Goal: Task Accomplishment & Management: Use online tool/utility

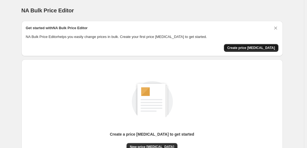
click at [244, 46] on span "Create price [MEDICAL_DATA]" at bounding box center [251, 48] width 48 height 4
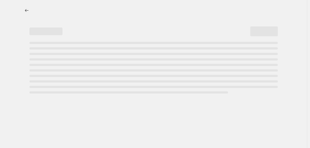
select select "percentage"
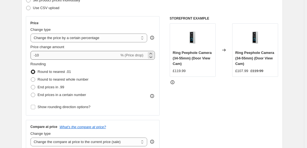
scroll to position [90, 0]
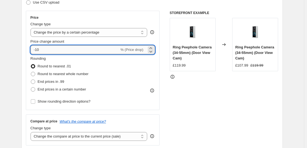
drag, startPoint x: 41, startPoint y: 47, endPoint x: 37, endPoint y: 48, distance: 4.4
click at [37, 48] on input "-10" at bounding box center [75, 49] width 89 height 9
type input "-30"
click at [24, 54] on div "Step 2. Select how the prices should change Use bulk price change rules Set pro…" at bounding box center [151, 65] width 261 height 193
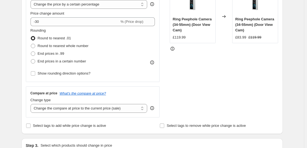
scroll to position [119, 0]
click at [62, 108] on select "Change the compare at price to the current price (sale) Change the compare at p…" at bounding box center [89, 108] width 117 height 9
select select "percentage"
click at [32, 104] on select "Change the compare at price to the current price (sale) Change the compare at p…" at bounding box center [89, 108] width 117 height 9
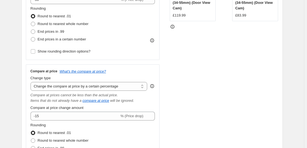
scroll to position [141, 0]
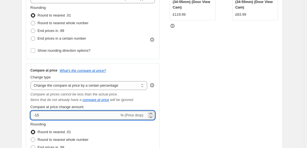
click at [39, 116] on input "-15" at bounding box center [75, 115] width 89 height 9
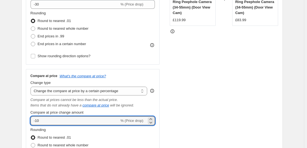
scroll to position [136, 0]
type input "-10"
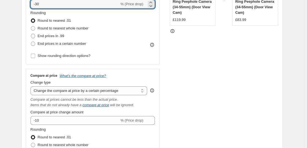
scroll to position [120, 0]
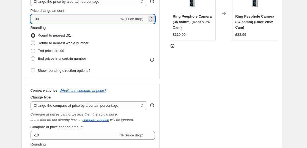
click at [38, 4] on div "Price Change type Change the price to a certain amount Change the price by a ce…" at bounding box center [93, 30] width 125 height 90
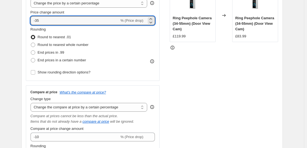
click at [39, 23] on input "-35" at bounding box center [75, 20] width 89 height 9
type input "-32"
click at [23, 30] on div "Step 2. Select how the prices should change Use bulk price change rules Set pro…" at bounding box center [151, 77] width 261 height 274
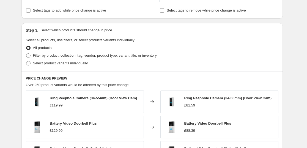
scroll to position [322, 0]
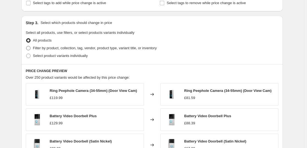
click at [29, 46] on span at bounding box center [28, 48] width 4 height 4
click at [26, 46] on input "Filter by product, collection, tag, vendor, product type, variant title, or inv…" at bounding box center [26, 46] width 0 height 0
radio input "true"
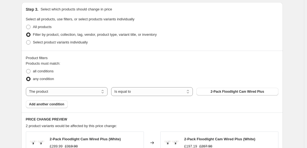
scroll to position [337, 0]
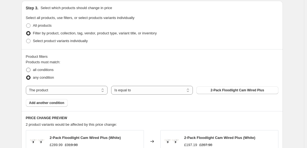
click at [43, 71] on span "all conditions" at bounding box center [43, 70] width 21 height 4
click at [26, 68] on input "all conditions" at bounding box center [26, 68] width 0 height 0
radio input "true"
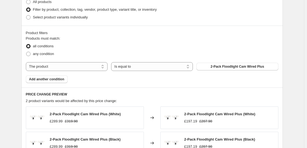
scroll to position [359, 0]
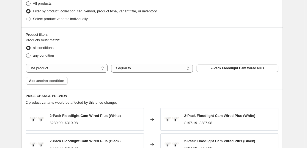
click at [37, 4] on span "All products" at bounding box center [42, 3] width 19 height 4
click at [26, 2] on input "All products" at bounding box center [26, 1] width 0 height 0
radio input "true"
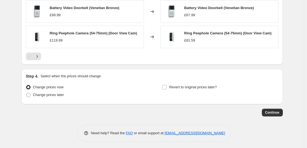
scroll to position [483, 0]
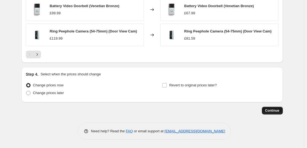
click at [274, 112] on span "Continue" at bounding box center [272, 110] width 14 height 4
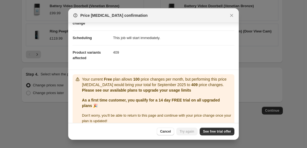
scroll to position [44, 0]
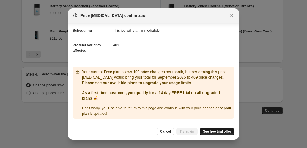
click at [206, 132] on span "See free trial offer" at bounding box center [217, 131] width 28 height 4
click at [190, 134] on button "Try again" at bounding box center [186, 132] width 21 height 8
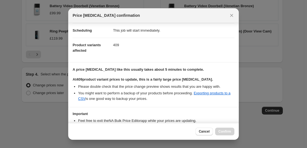
scroll to position [80, 0]
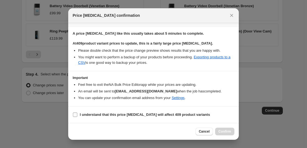
click at [153, 111] on label "I understand that this price change job will affect 409 product variants" at bounding box center [141, 115] width 137 height 8
click at [77, 112] on input "I understand that this price change job will affect 409 product variants" at bounding box center [75, 114] width 4 height 4
checkbox input "true"
click at [219, 132] on span "Confirm" at bounding box center [224, 131] width 13 height 4
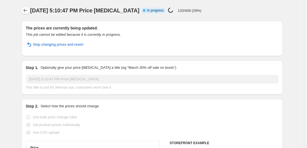
click at [23, 14] on button "Price change jobs" at bounding box center [25, 11] width 8 height 8
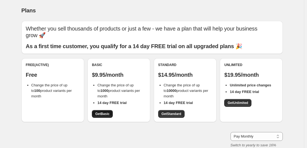
click at [110, 116] on link "Get Basic" at bounding box center [102, 114] width 21 height 8
